Goal: Task Accomplishment & Management: Use online tool/utility

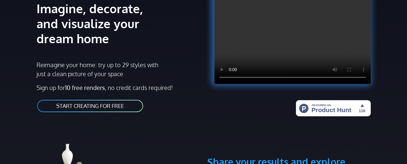
scroll to position [79, 0]
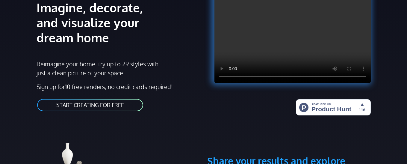
click at [128, 100] on link "START CREATING FOR FREE" at bounding box center [90, 104] width 107 height 13
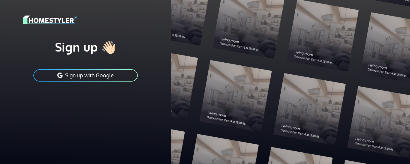
click at [107, 78] on button "Sign up with Google" at bounding box center [86, 75] width 106 height 13
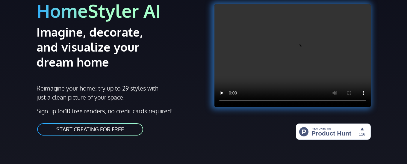
scroll to position [79, 0]
